Goal: Information Seeking & Learning: Compare options

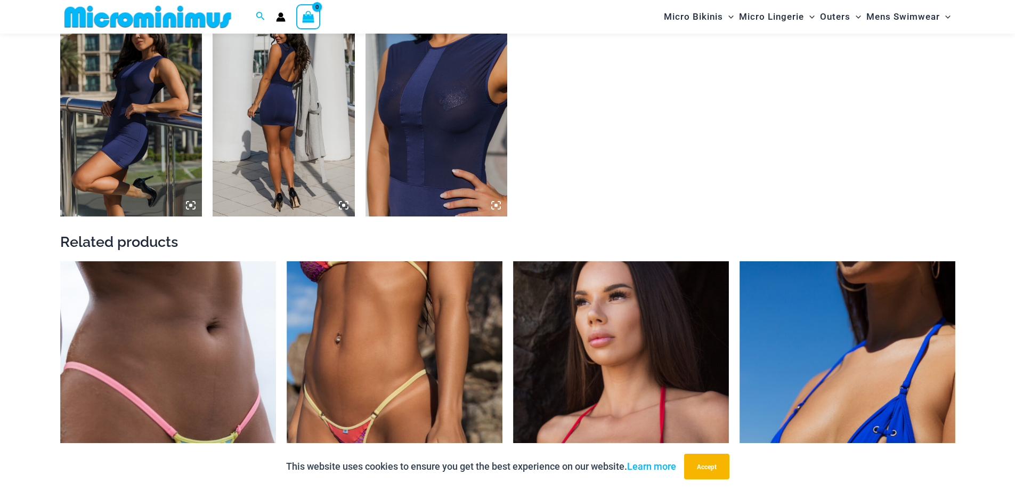
scroll to position [1375, 0]
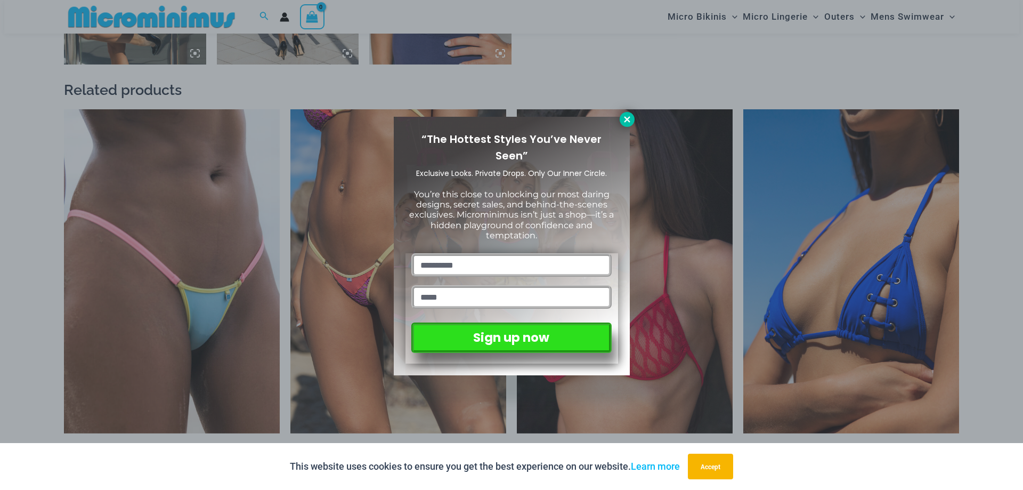
click at [623, 118] on icon at bounding box center [627, 120] width 10 height 10
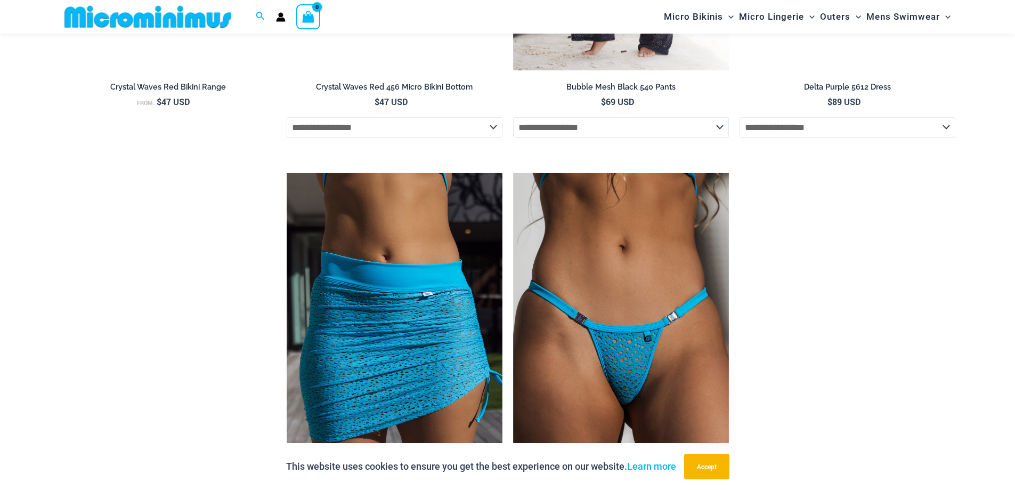
scroll to position [3240, 0]
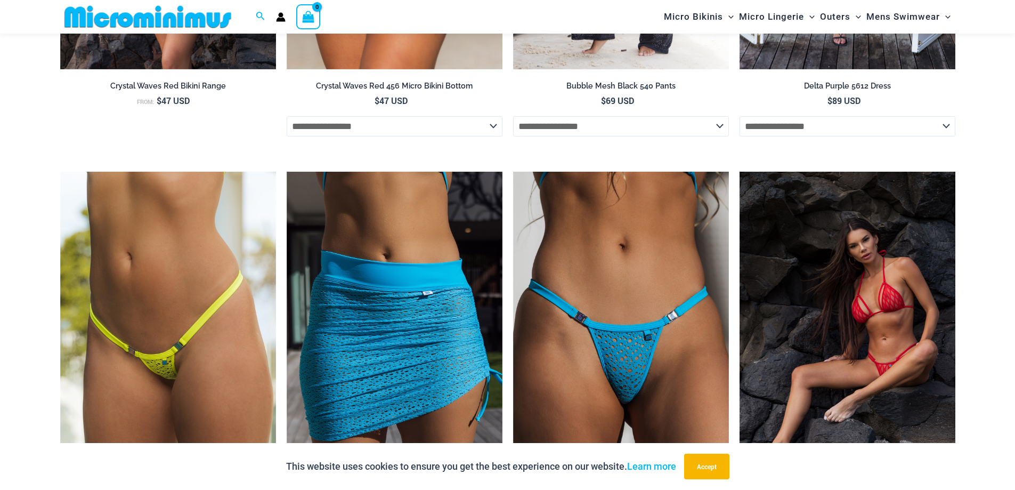
click at [899, 297] on img at bounding box center [847, 333] width 216 height 323
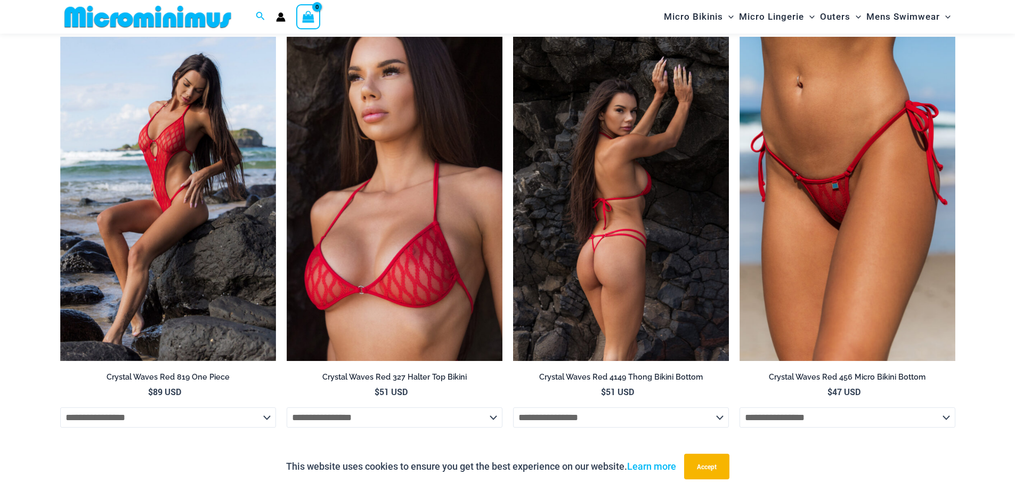
scroll to position [1127, 0]
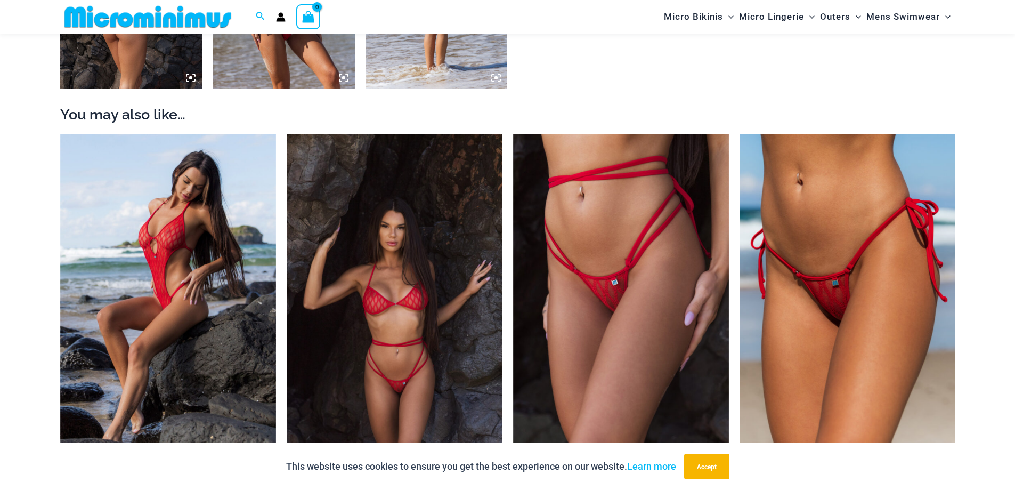
click at [380, 328] on img at bounding box center [395, 296] width 216 height 324
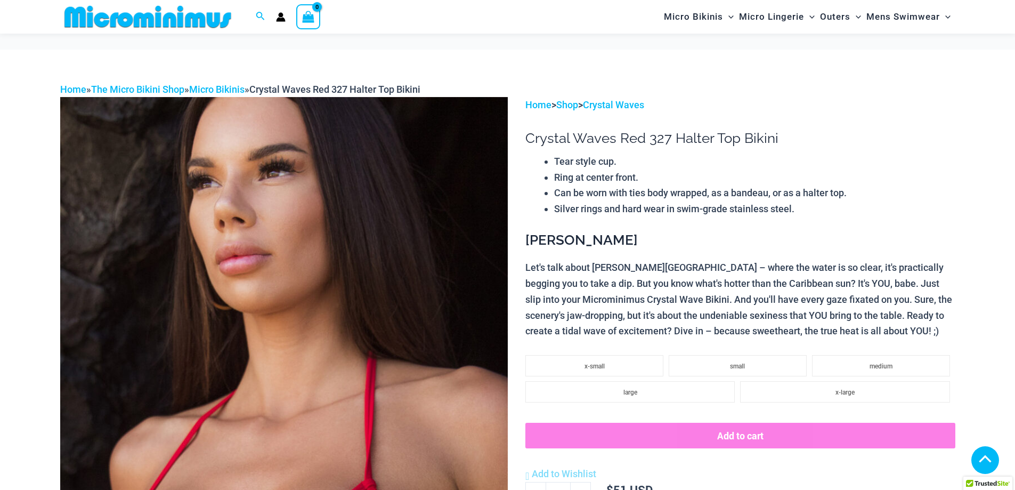
scroll to position [265, 0]
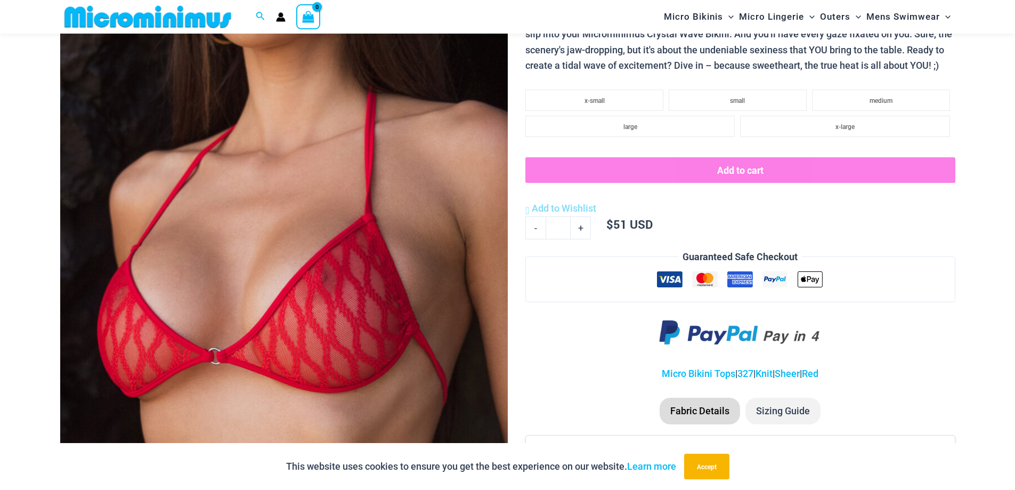
click at [299, 139] on img at bounding box center [284, 167] width 448 height 671
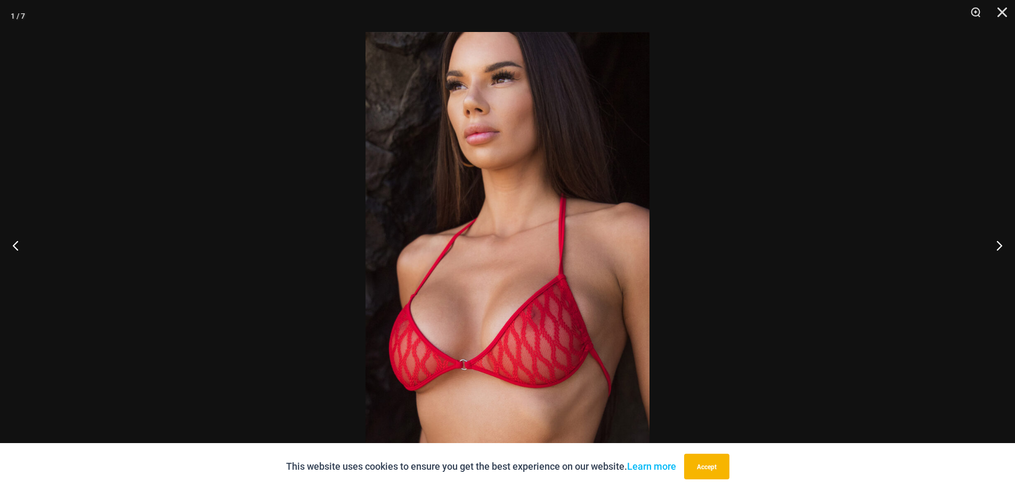
click at [564, 335] on img at bounding box center [507, 245] width 284 height 426
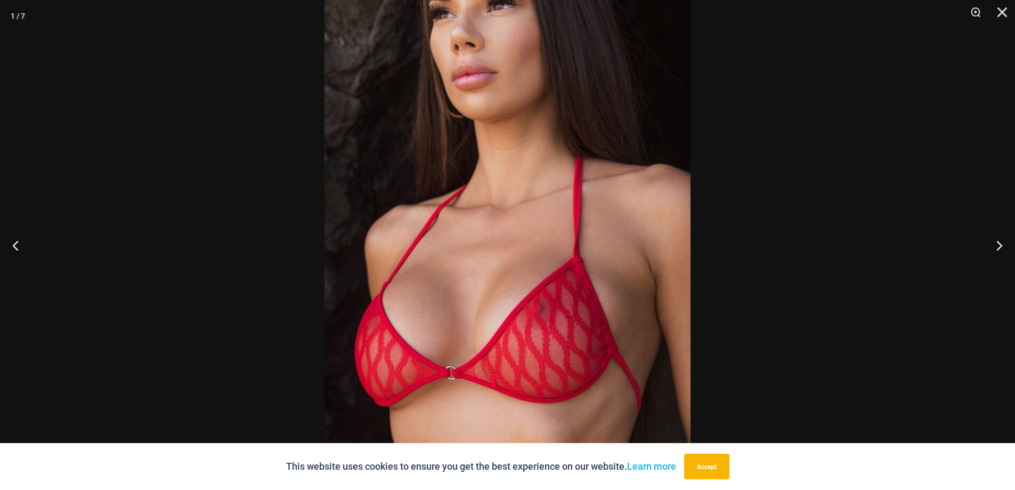
click at [564, 335] on img at bounding box center [507, 218] width 366 height 549
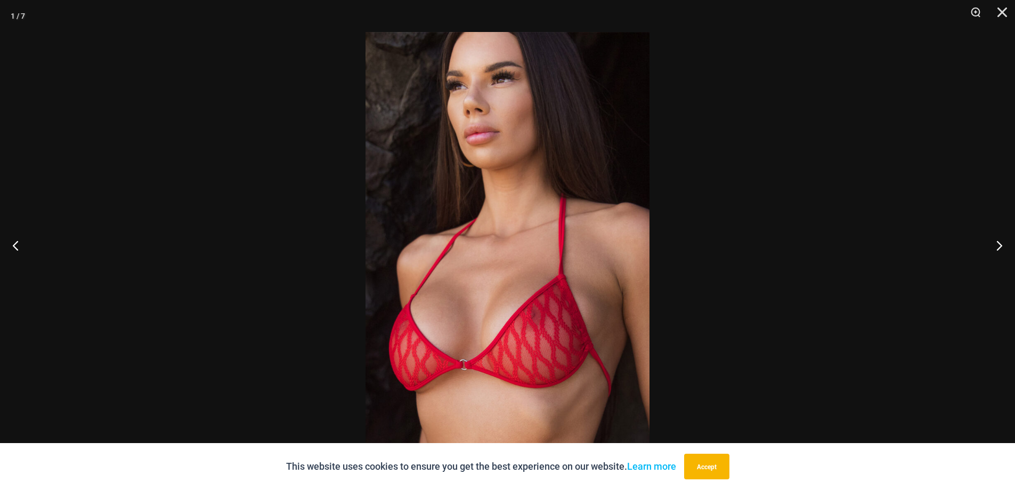
click at [564, 335] on img at bounding box center [507, 245] width 284 height 426
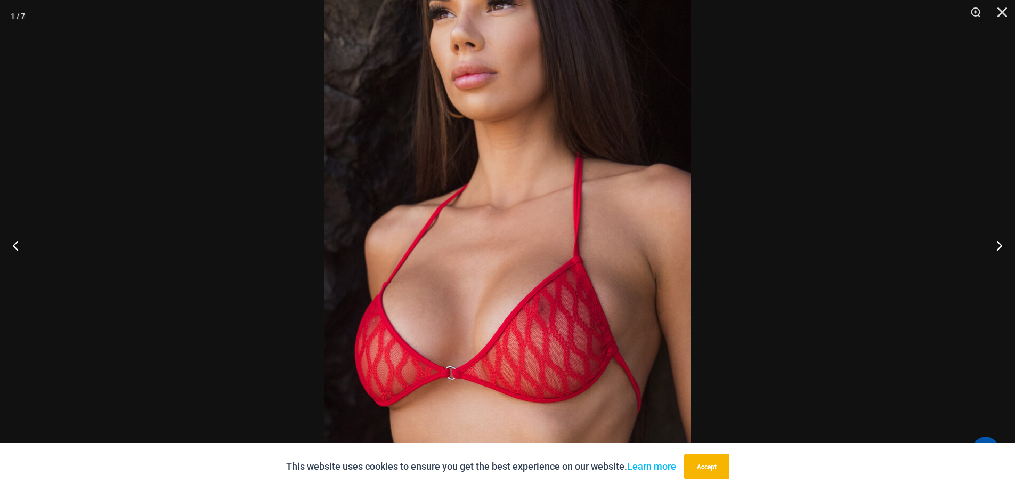
scroll to position [105, 0]
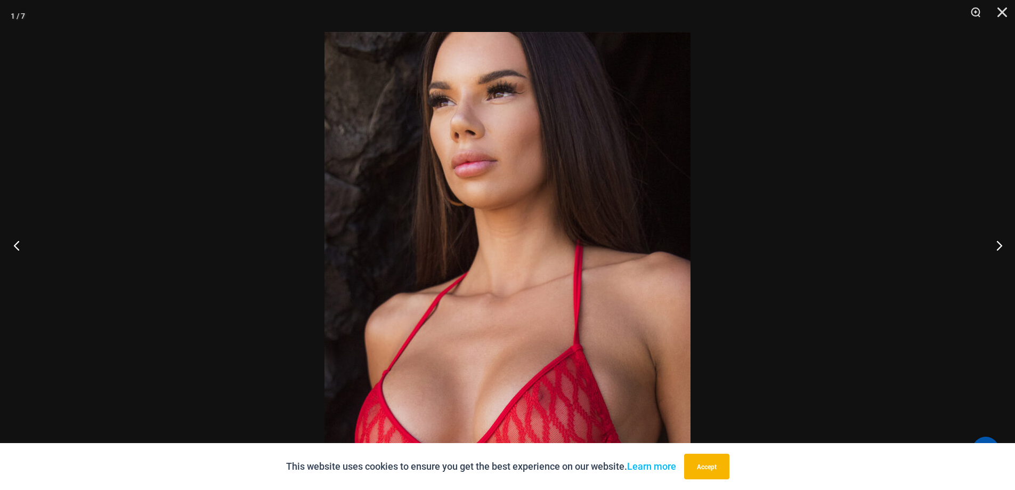
click at [16, 249] on button "Previous" at bounding box center [20, 244] width 40 height 53
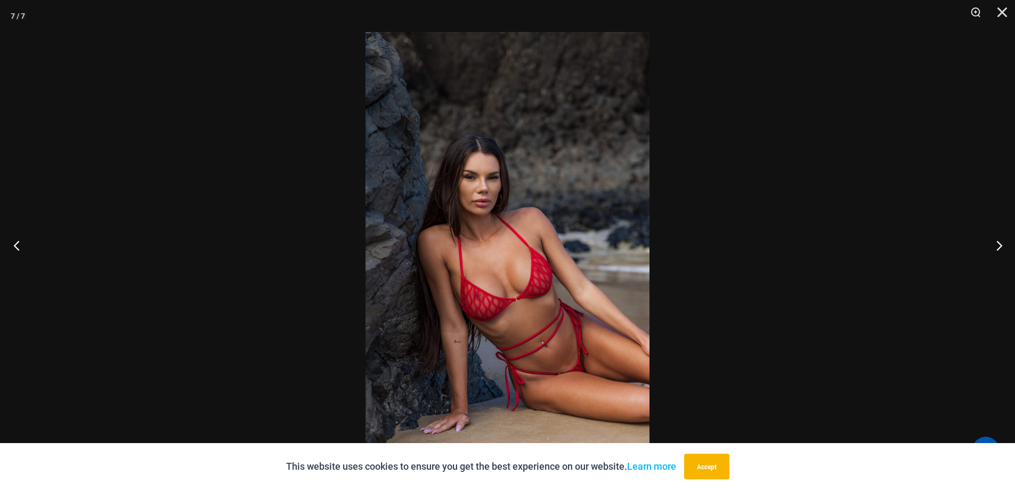
click at [16, 249] on button "Previous" at bounding box center [20, 244] width 40 height 53
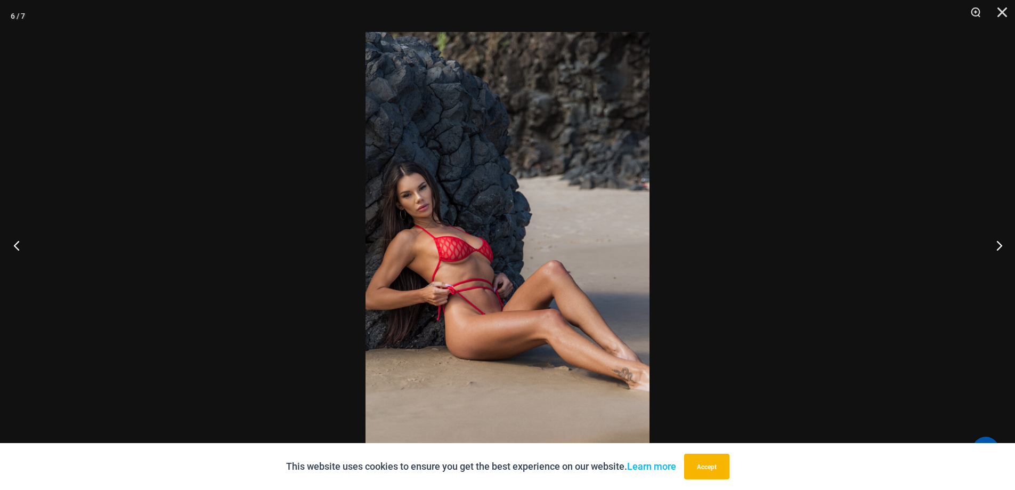
click at [16, 249] on button "Previous" at bounding box center [20, 244] width 40 height 53
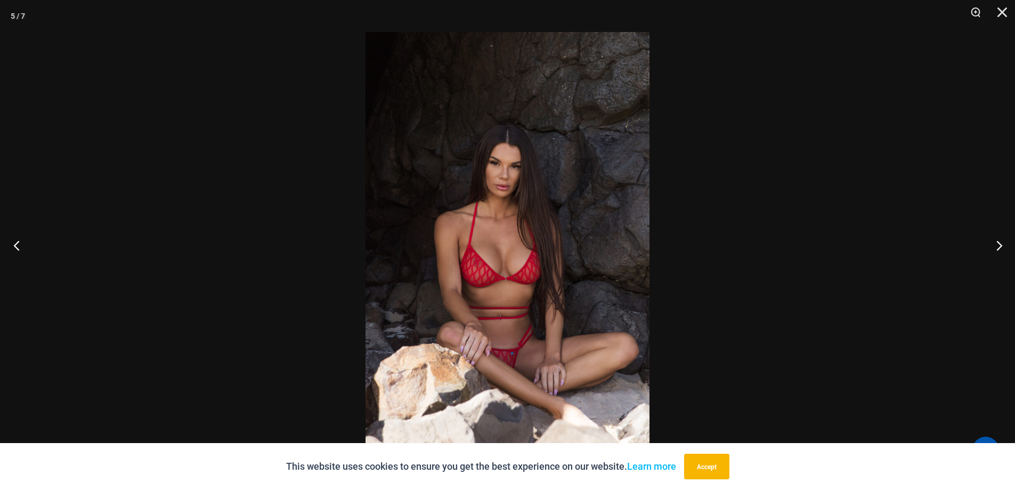
click at [16, 249] on button "Previous" at bounding box center [20, 244] width 40 height 53
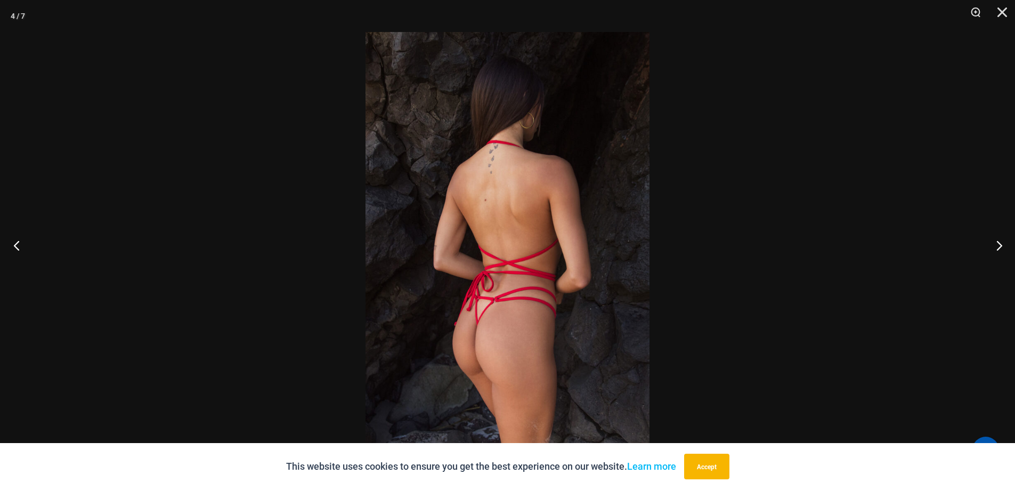
click at [16, 249] on button "Previous" at bounding box center [20, 244] width 40 height 53
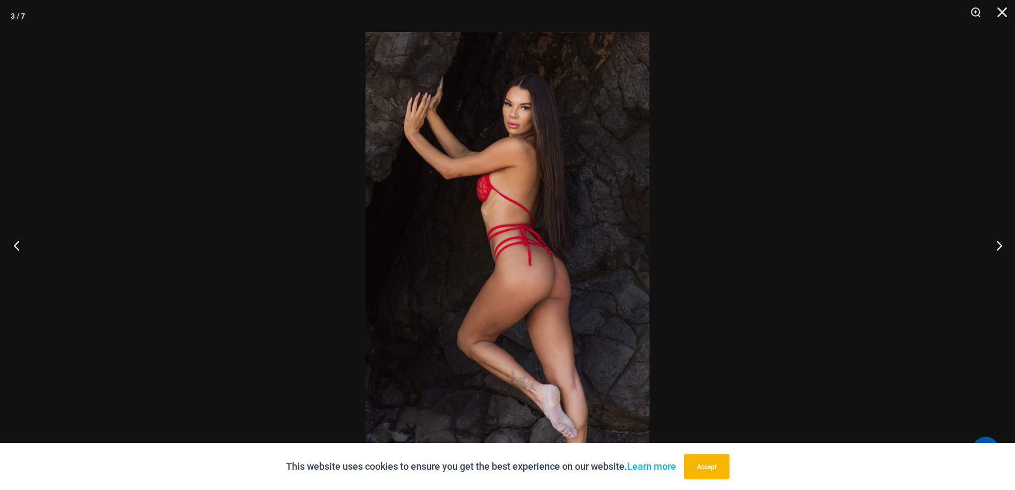
click at [16, 249] on button "Previous" at bounding box center [20, 244] width 40 height 53
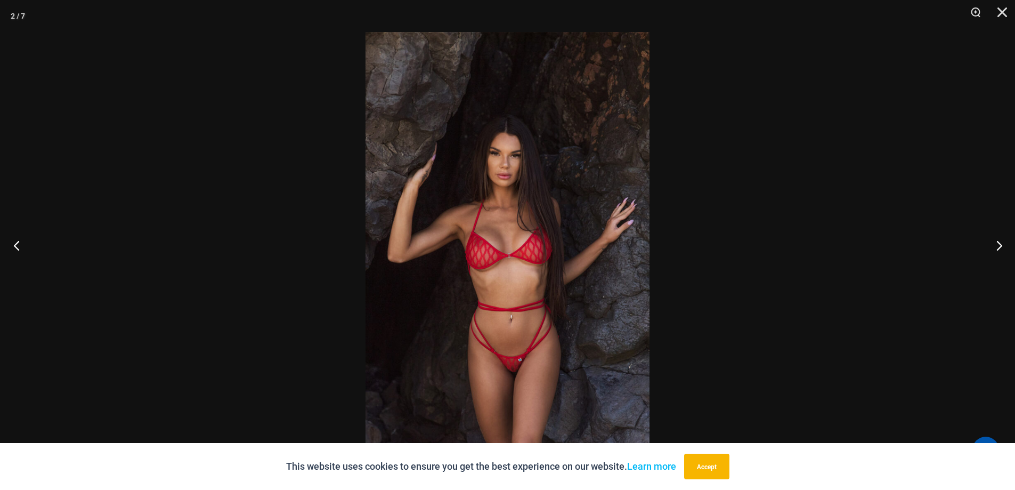
click at [16, 249] on button "Previous" at bounding box center [20, 244] width 40 height 53
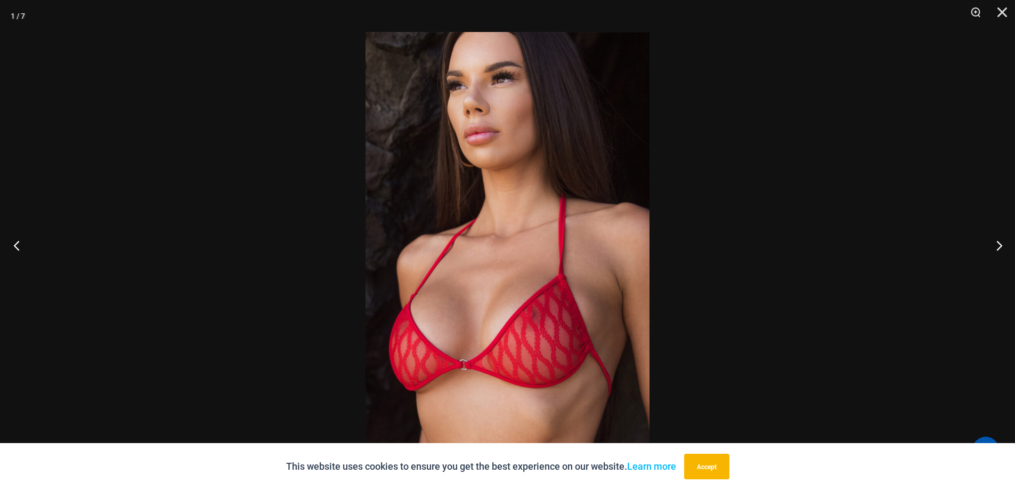
click at [16, 249] on button "Previous" at bounding box center [20, 244] width 40 height 53
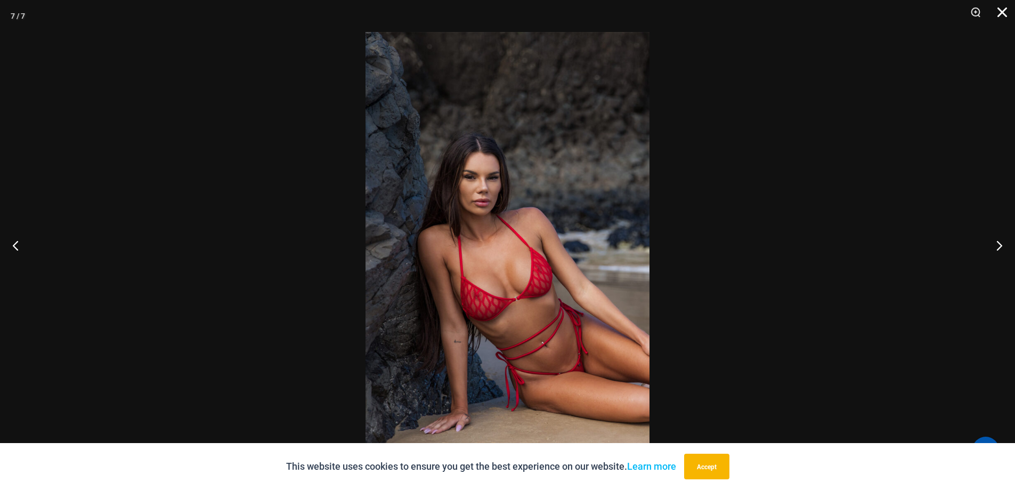
click at [1004, 13] on button "Close" at bounding box center [998, 16] width 27 height 32
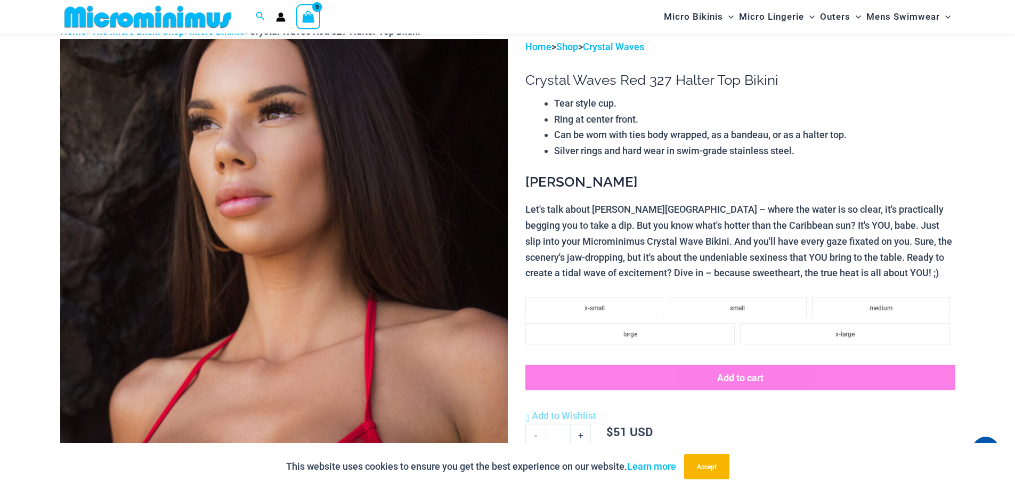
scroll to position [0, 0]
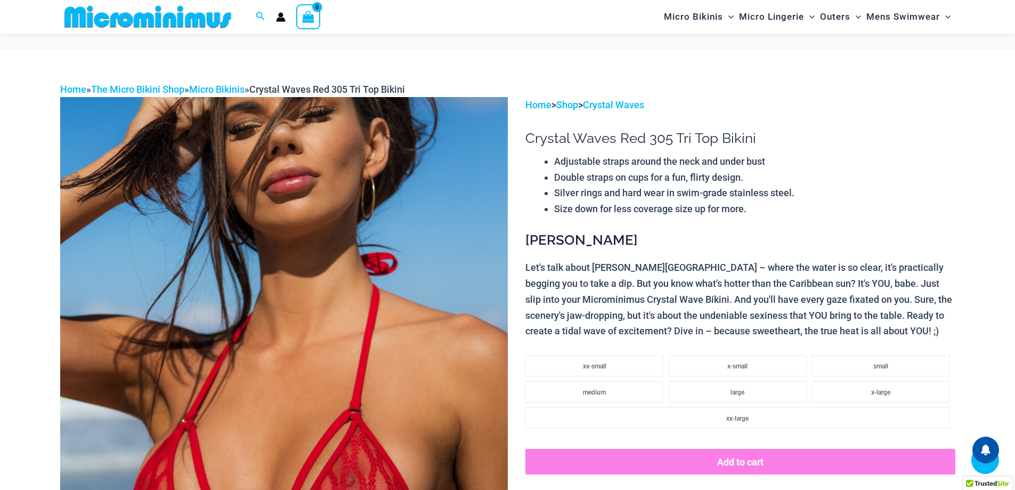
scroll to position [754, 0]
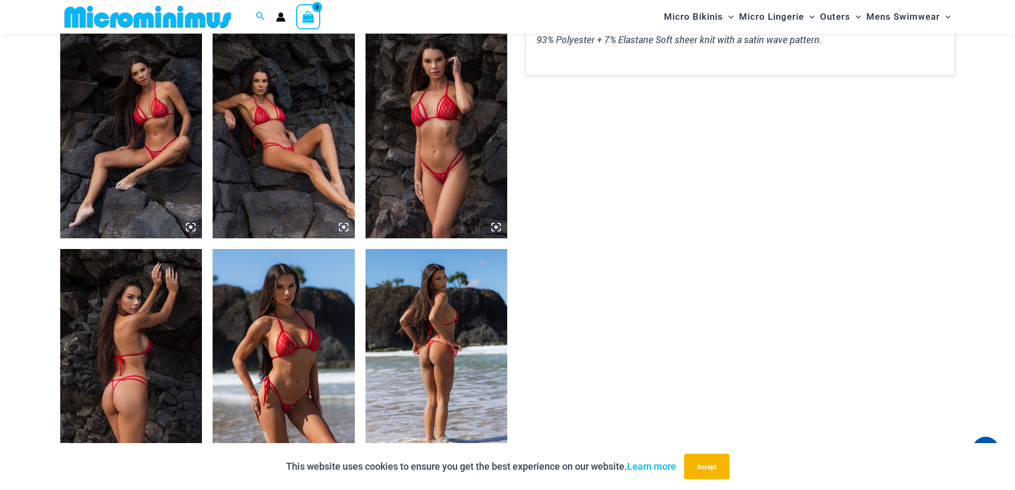
click at [330, 349] on img at bounding box center [284, 355] width 142 height 213
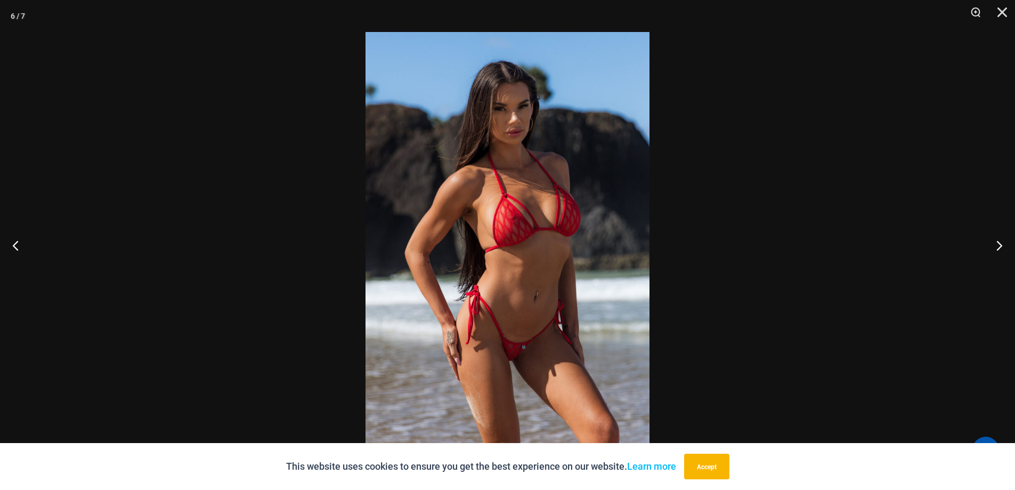
click at [629, 273] on img at bounding box center [507, 245] width 284 height 426
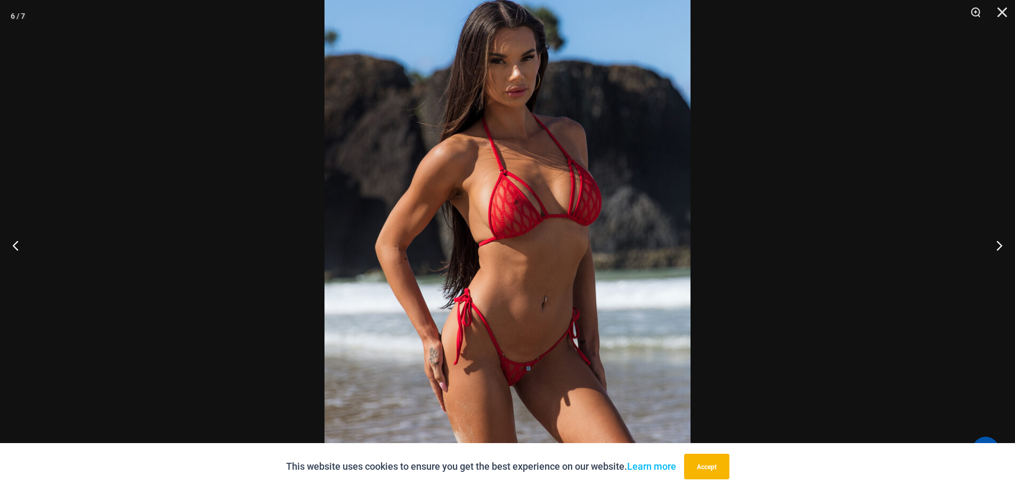
click at [629, 273] on img at bounding box center [507, 236] width 366 height 549
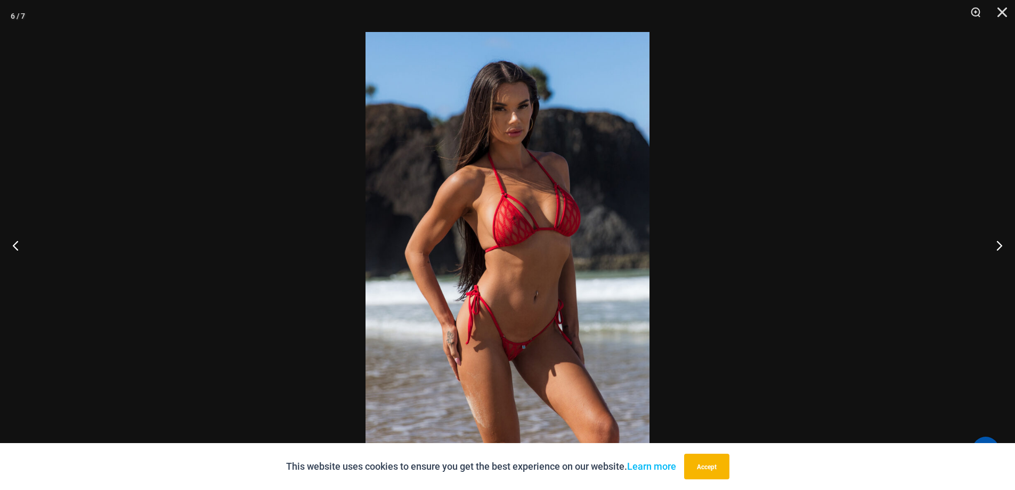
click at [629, 273] on img at bounding box center [507, 245] width 284 height 426
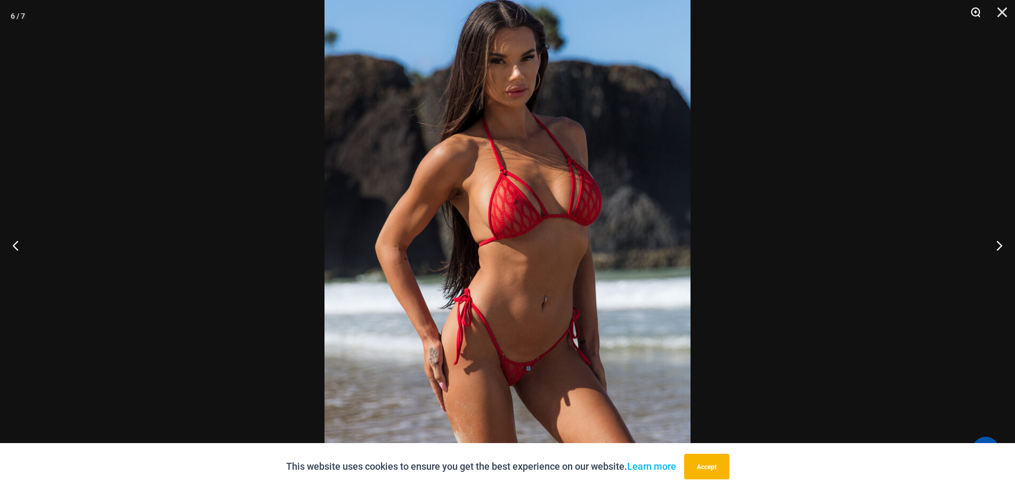
click at [977, 8] on button "Zoom" at bounding box center [971, 16] width 27 height 32
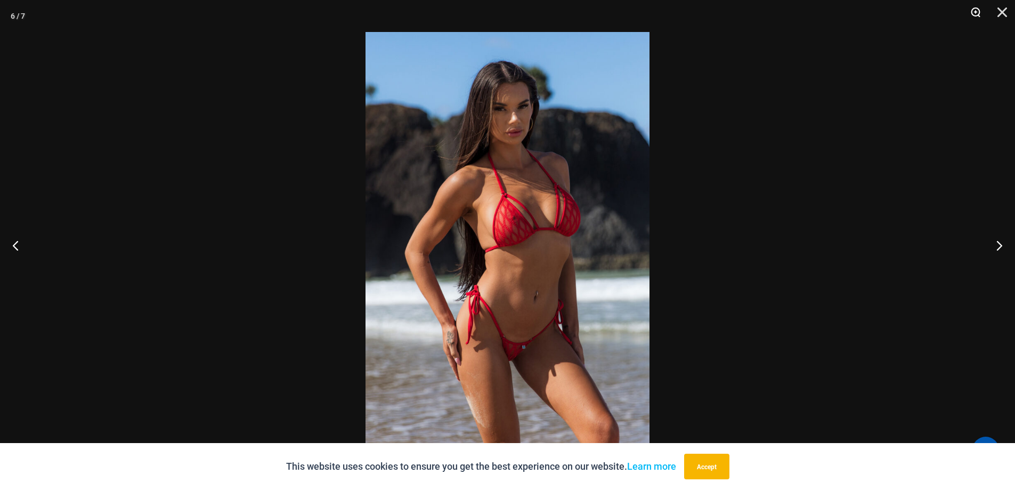
click at [977, 8] on button "Zoom" at bounding box center [971, 16] width 27 height 32
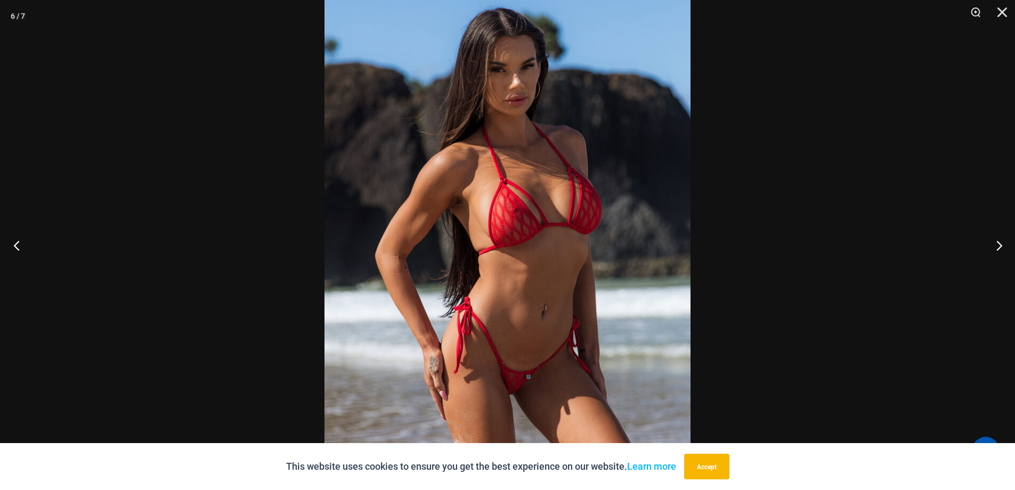
click at [14, 247] on button "Previous" at bounding box center [20, 244] width 40 height 53
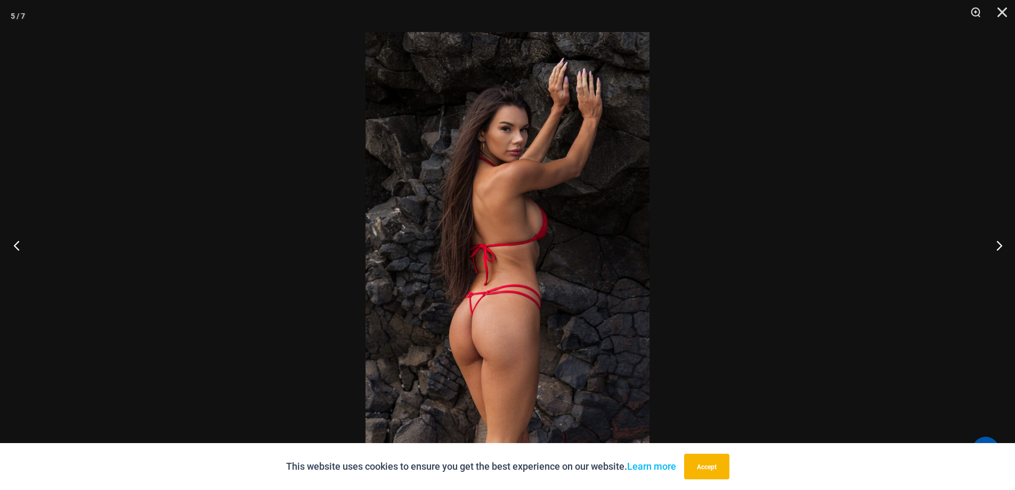
click at [14, 247] on button "Previous" at bounding box center [20, 244] width 40 height 53
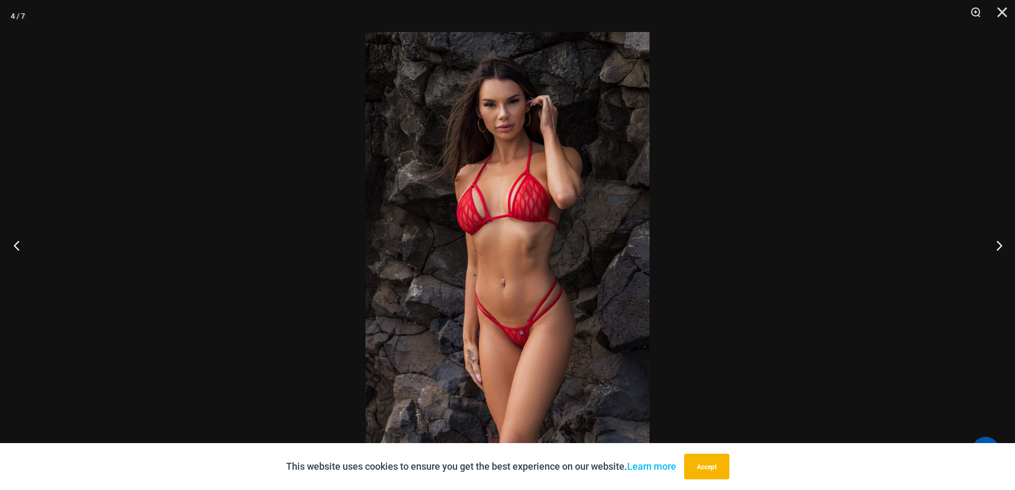
click at [14, 247] on button "Previous" at bounding box center [20, 244] width 40 height 53
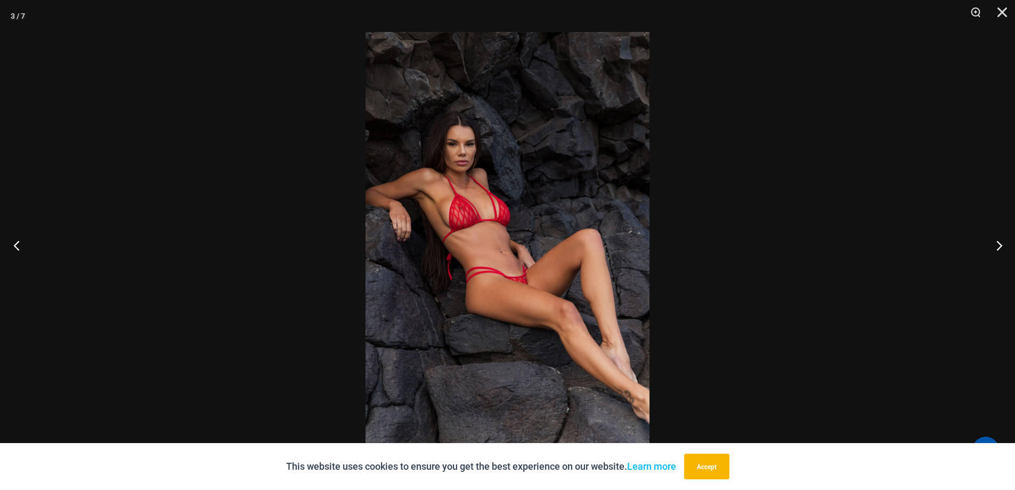
click at [14, 247] on button "Previous" at bounding box center [20, 244] width 40 height 53
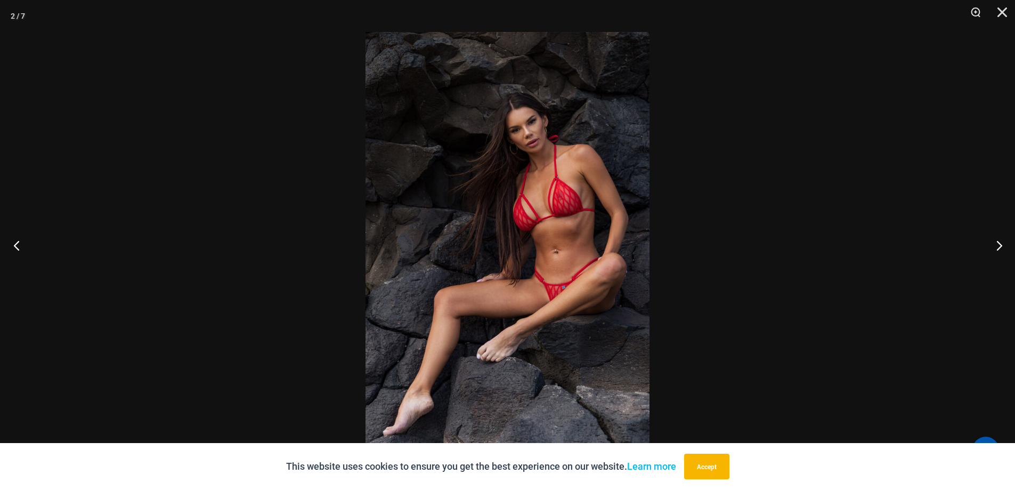
click at [18, 245] on button "Previous" at bounding box center [20, 244] width 40 height 53
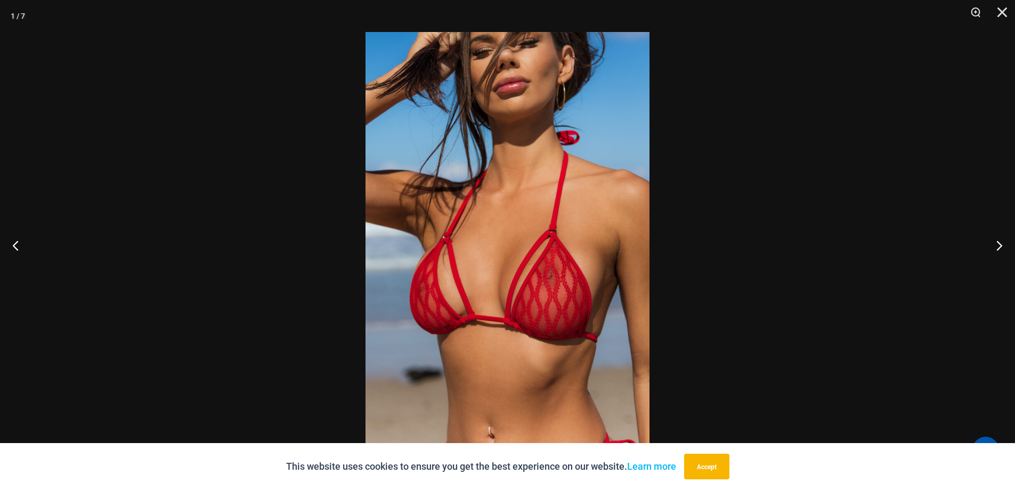
click at [596, 272] on img at bounding box center [507, 245] width 284 height 426
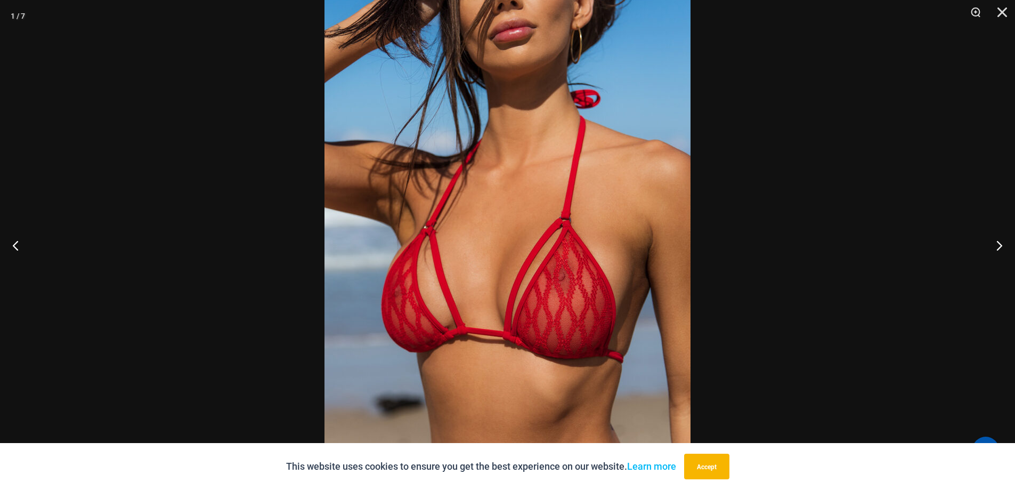
click at [596, 272] on img at bounding box center [507, 237] width 366 height 549
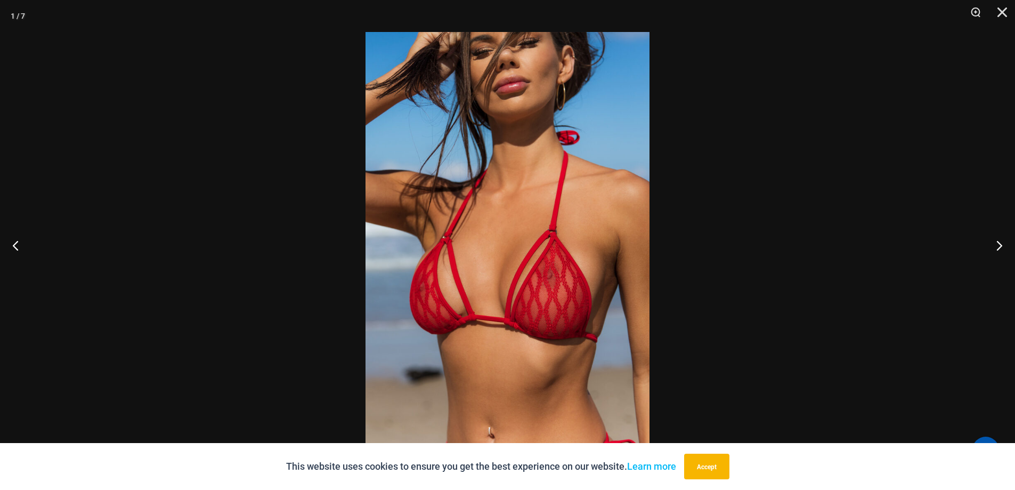
click at [596, 272] on img at bounding box center [507, 245] width 284 height 426
